Goal: Information Seeking & Learning: Learn about a topic

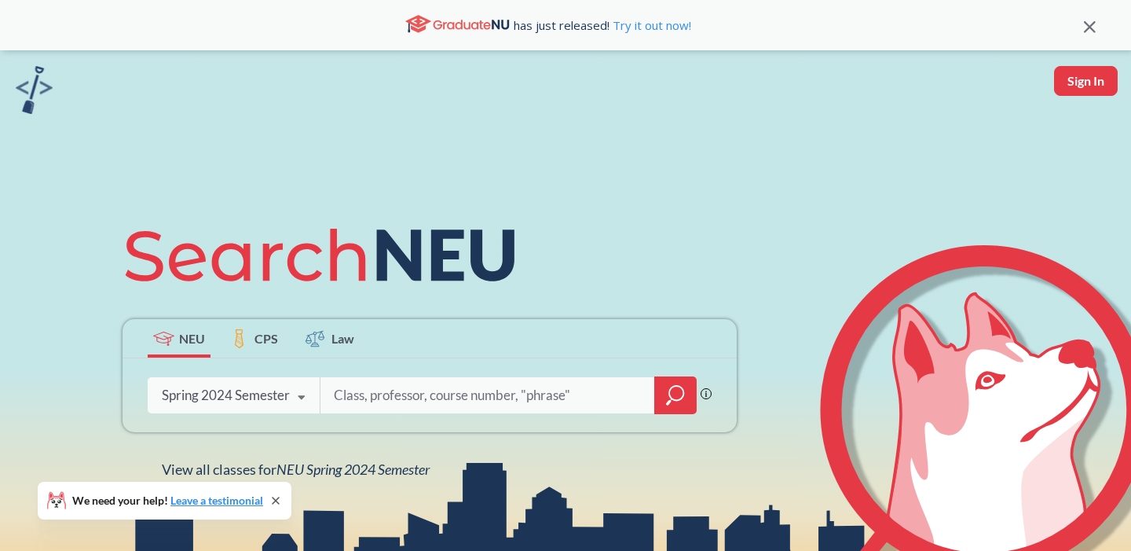
click at [281, 393] on div "Spring 2024 Semester" at bounding box center [226, 394] width 128 height 17
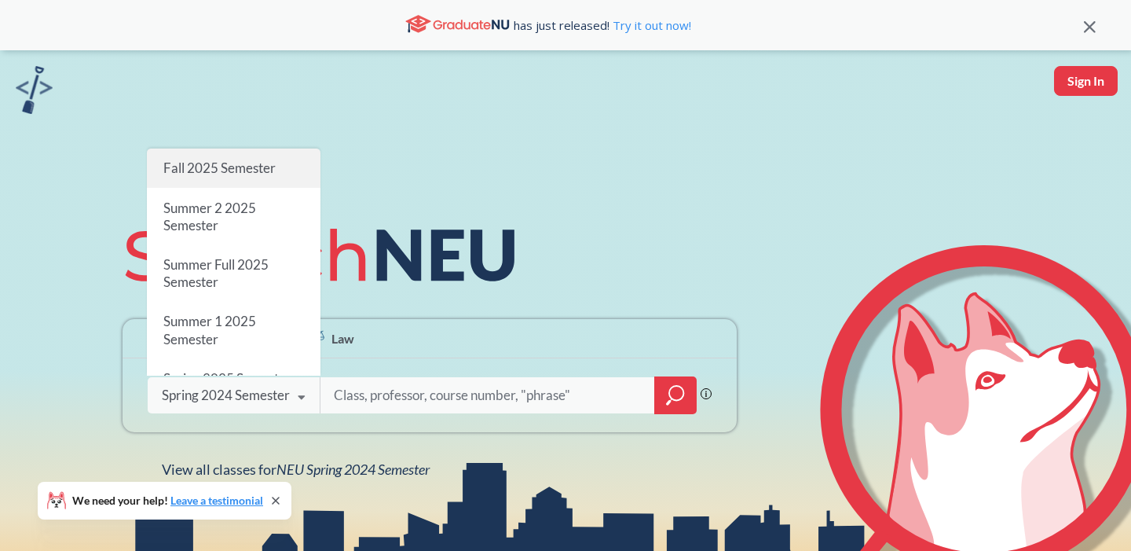
click at [236, 156] on div "Fall 2025 Semester" at bounding box center [234, 167] width 174 height 39
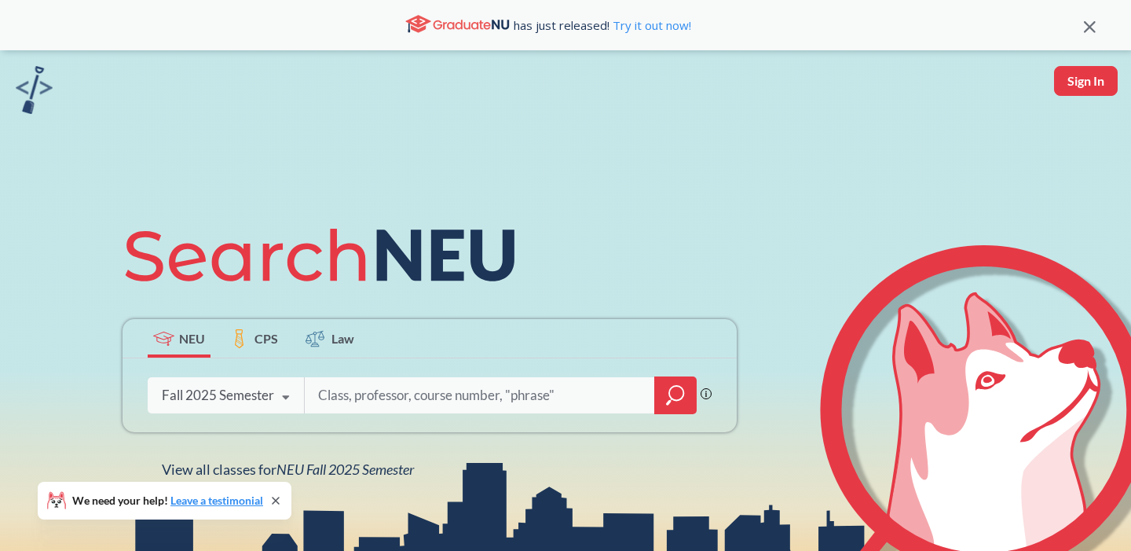
click at [399, 397] on input "search" at bounding box center [479, 395] width 327 height 33
click at [677, 397] on icon "magnifying glass" at bounding box center [675, 395] width 19 height 22
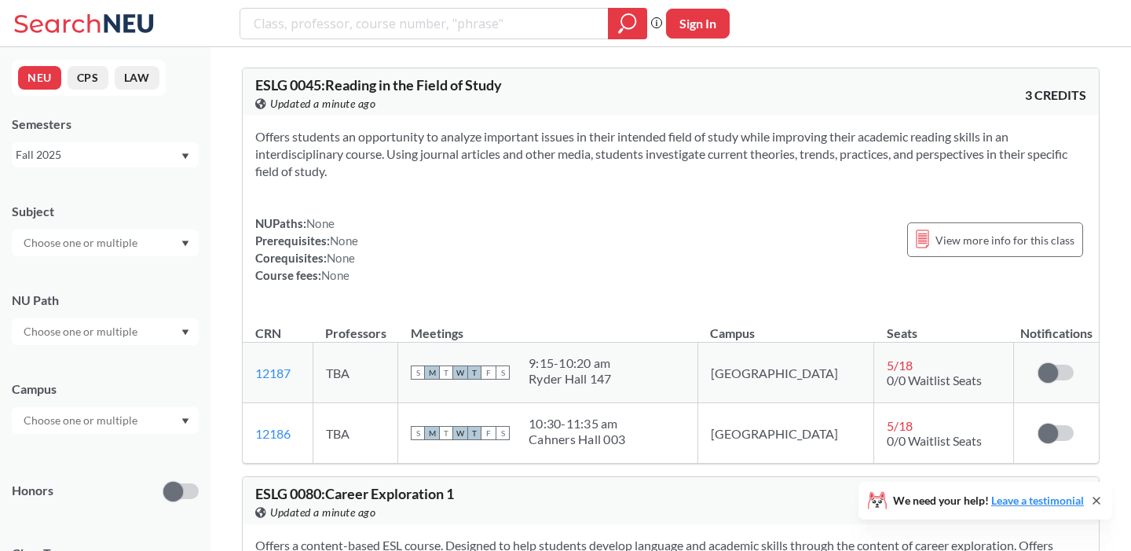
click at [166, 247] on div at bounding box center [105, 242] width 187 height 27
click at [129, 276] on div "CS ( 114 )" at bounding box center [108, 270] width 177 height 17
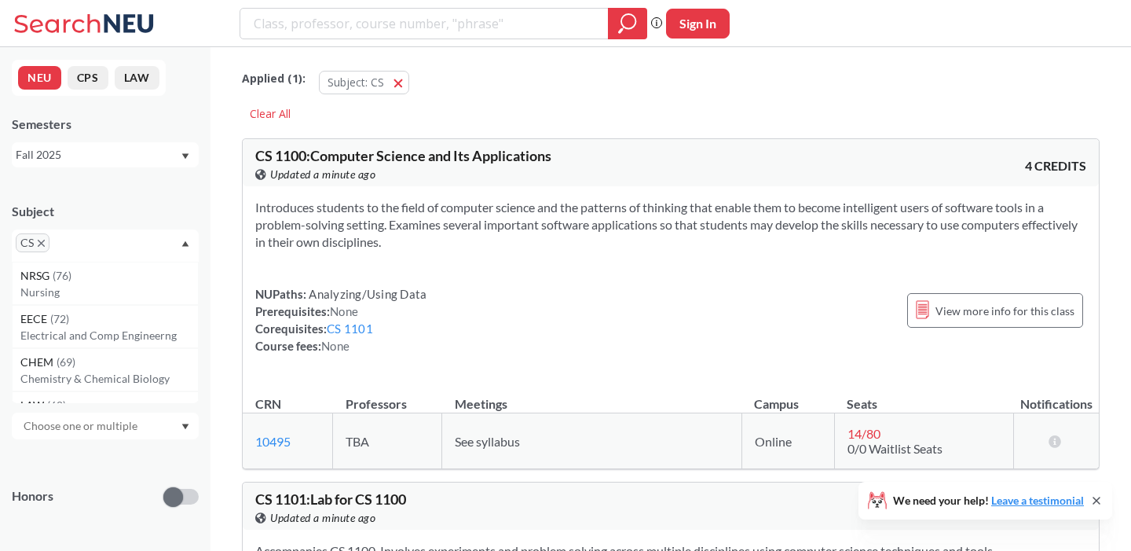
click at [90, 443] on div "Subject CS NRSG ( 76 ) Nursing EECE ( 72 ) Electrical and Comp Engineerng CHEM …" at bounding box center [105, 521] width 187 height 669
click at [101, 434] on div at bounding box center [105, 425] width 187 height 27
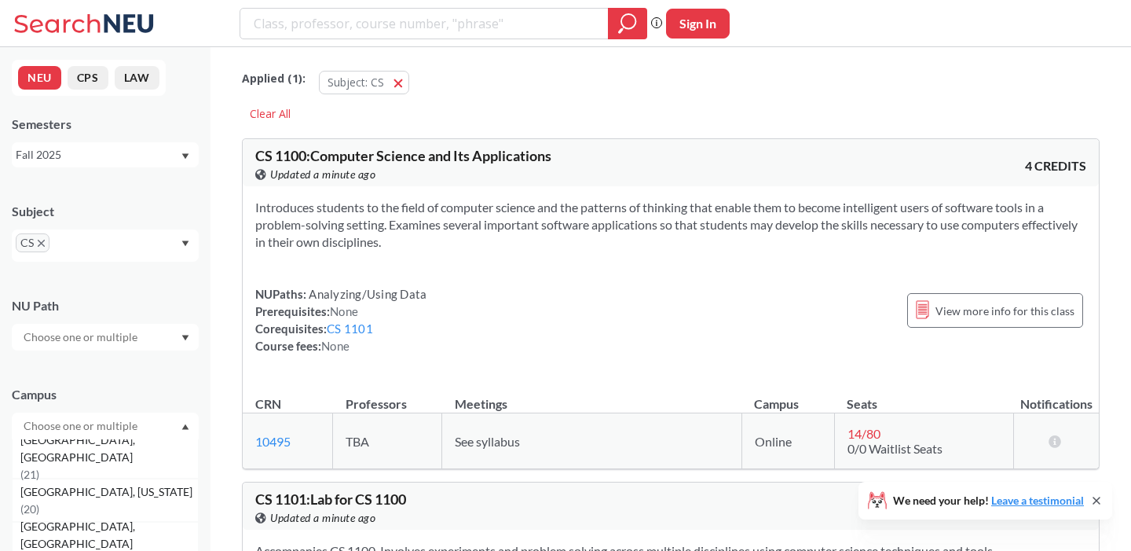
scroll to position [229, 0]
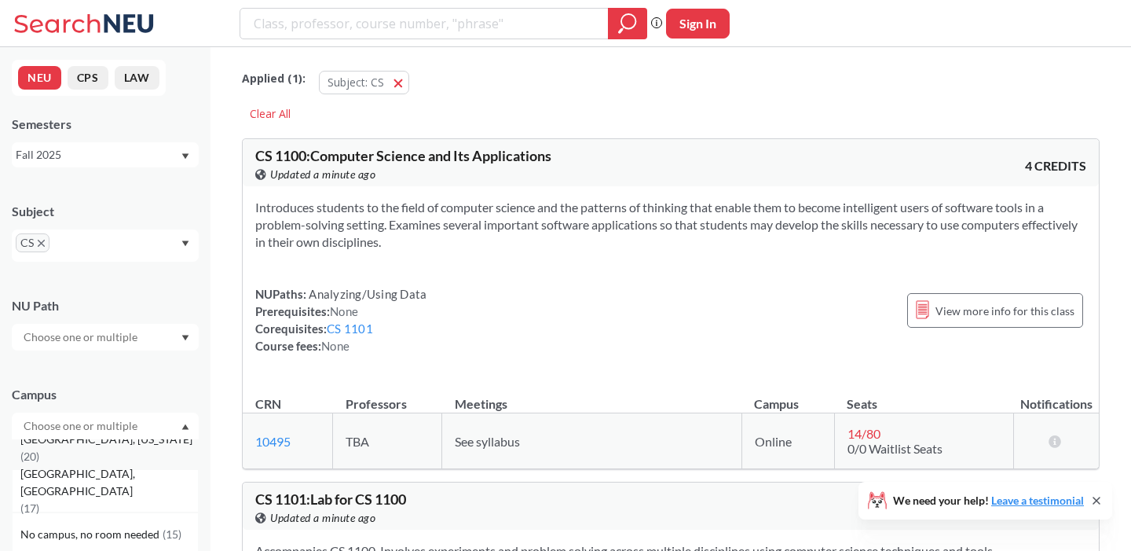
click at [79, 448] on span "[GEOGRAPHIC_DATA], [US_STATE]" at bounding box center [107, 438] width 175 height 17
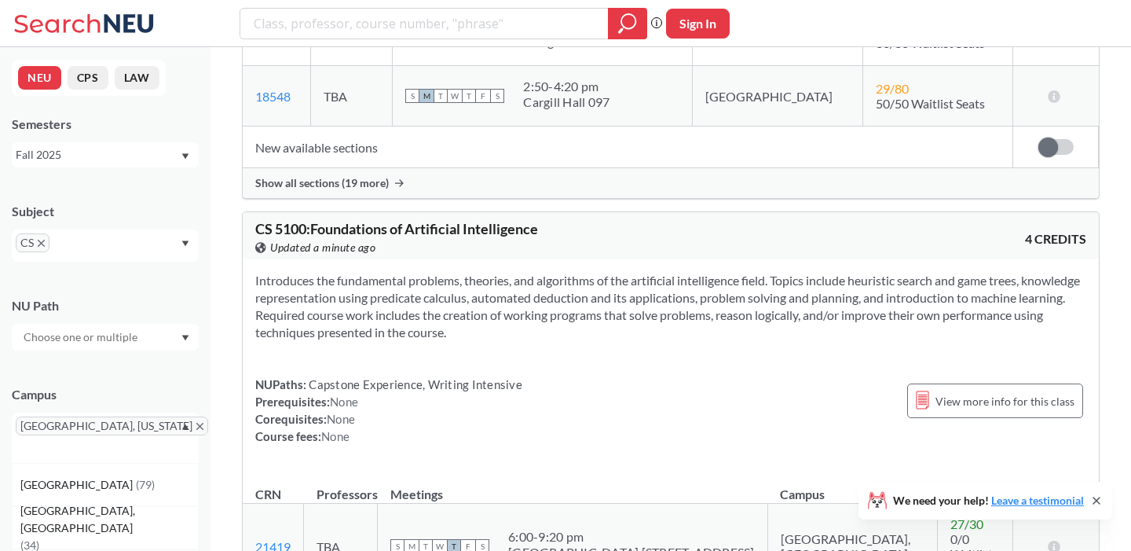
scroll to position [3976, 0]
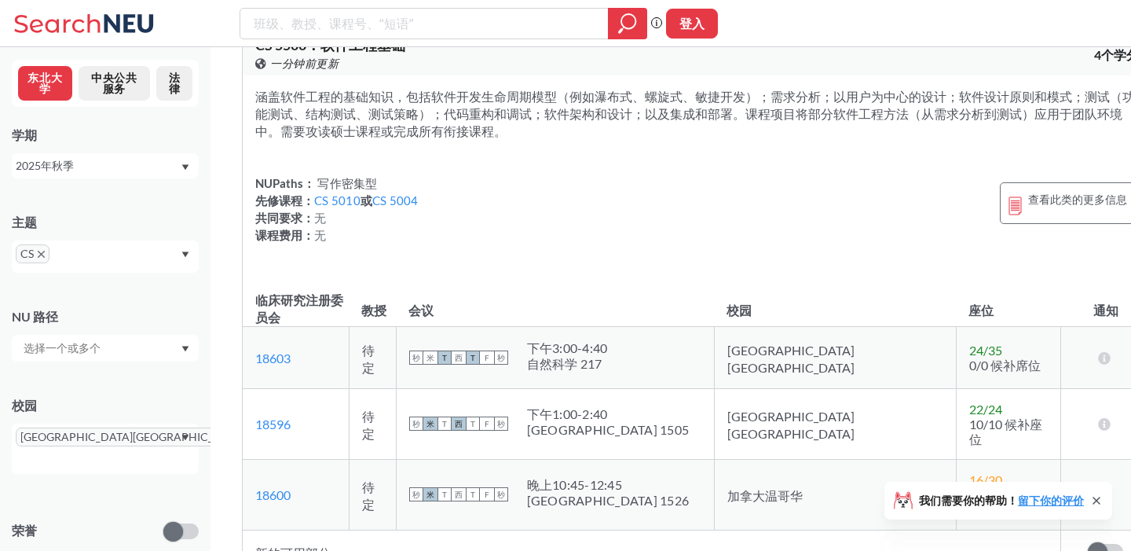
scroll to position [8162, 0]
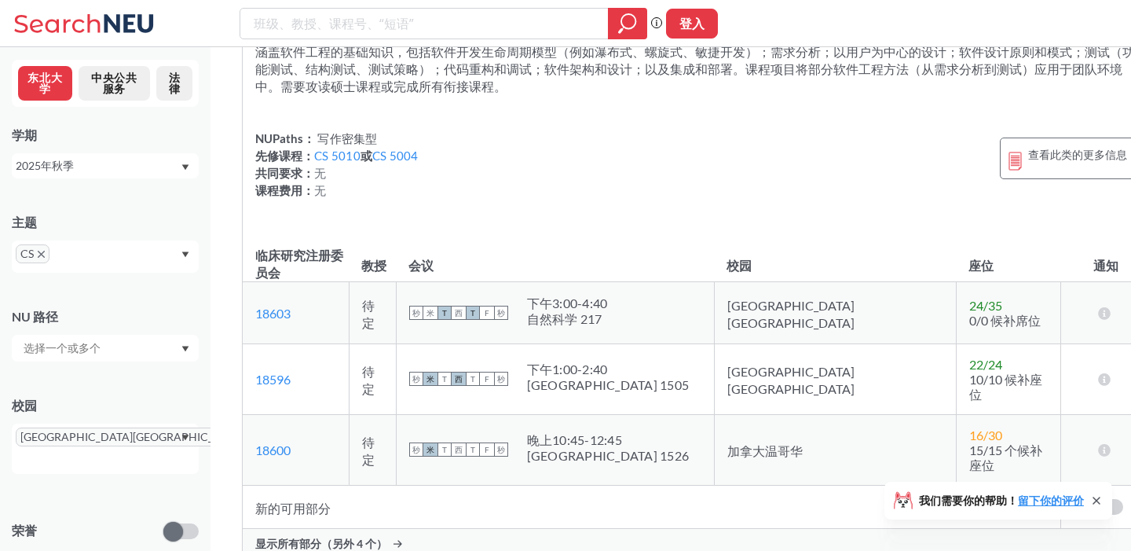
click at [343, 536] on font "显示所有部分（另外 4 个）" at bounding box center [321, 542] width 132 height 13
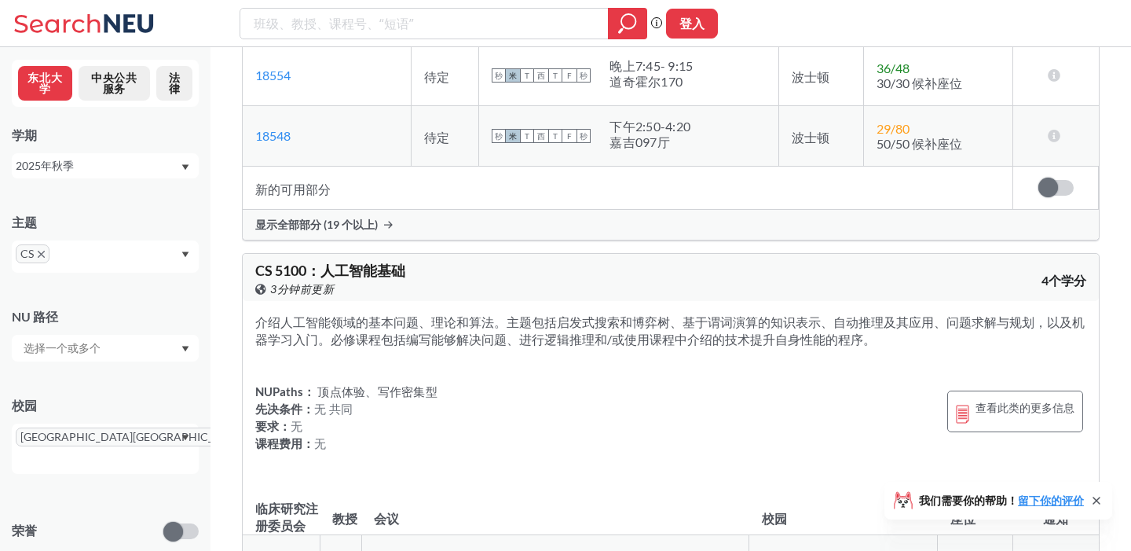
scroll to position [3685, 0]
